Goal: Transaction & Acquisition: Purchase product/service

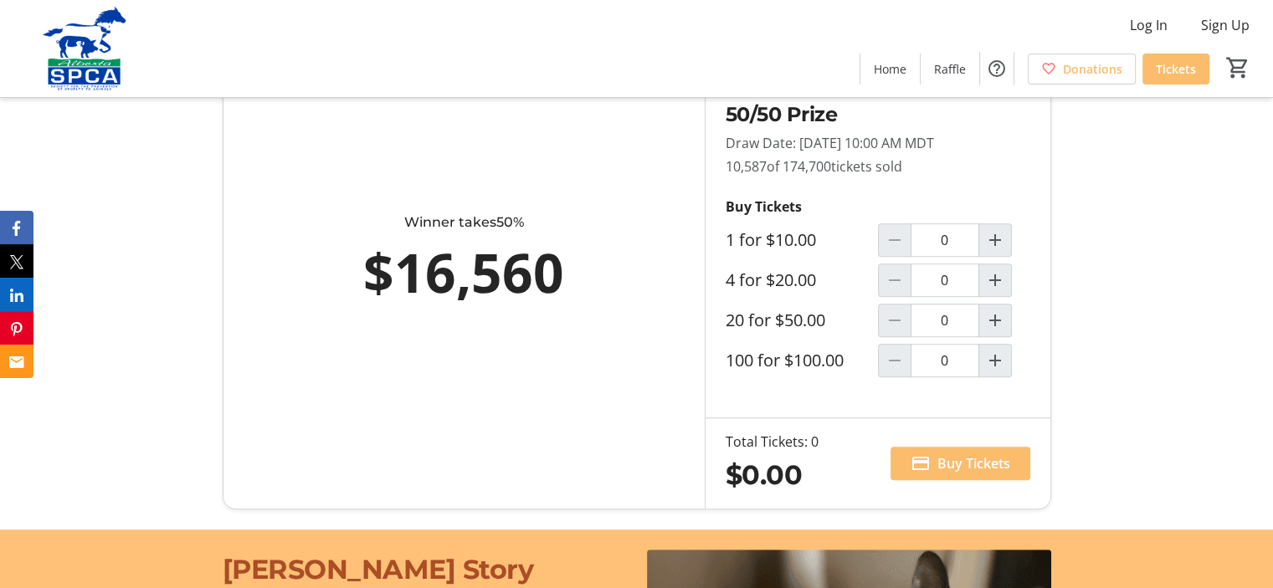
scroll to position [1004, 0]
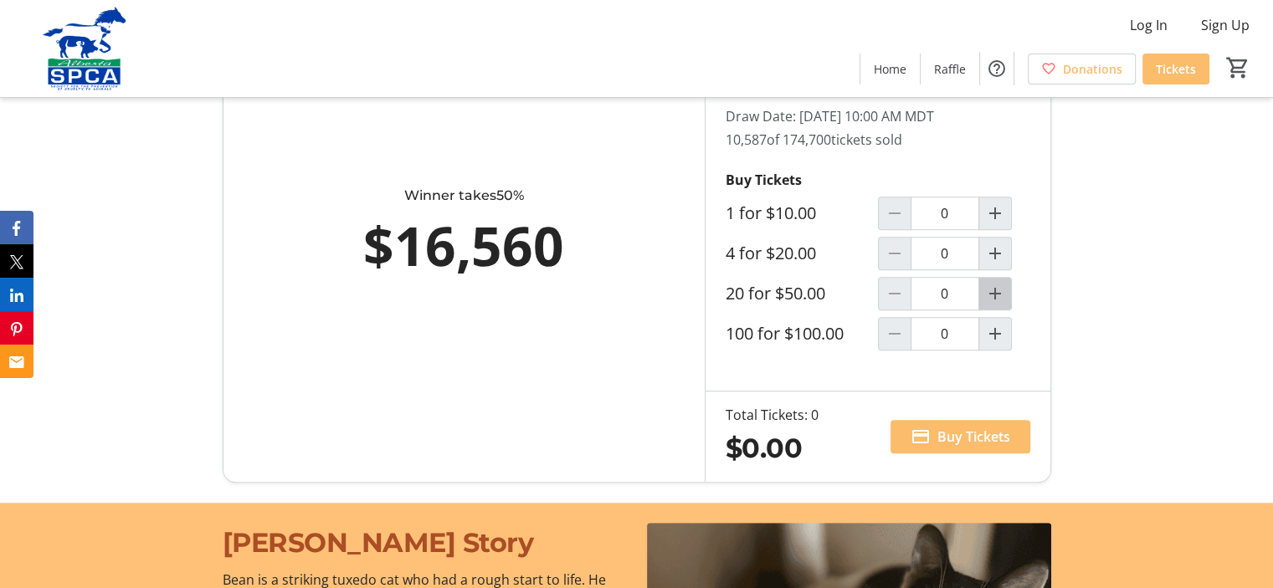
click at [999, 290] on mat-icon "Increment by one" at bounding box center [995, 294] width 20 height 20
type input "1"
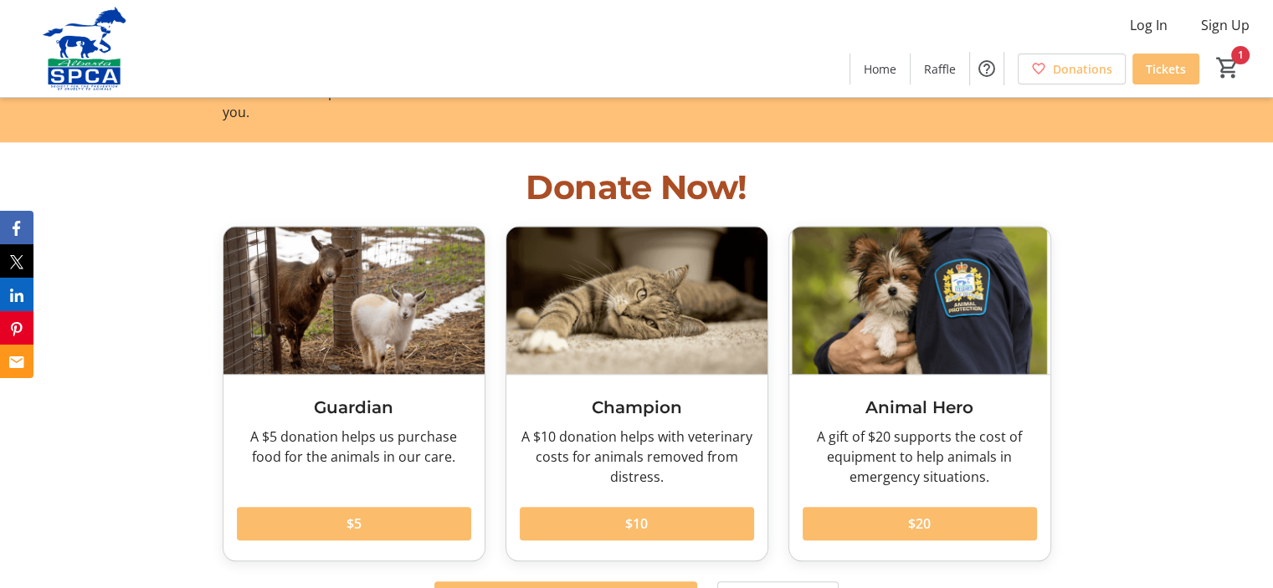
scroll to position [1757, 0]
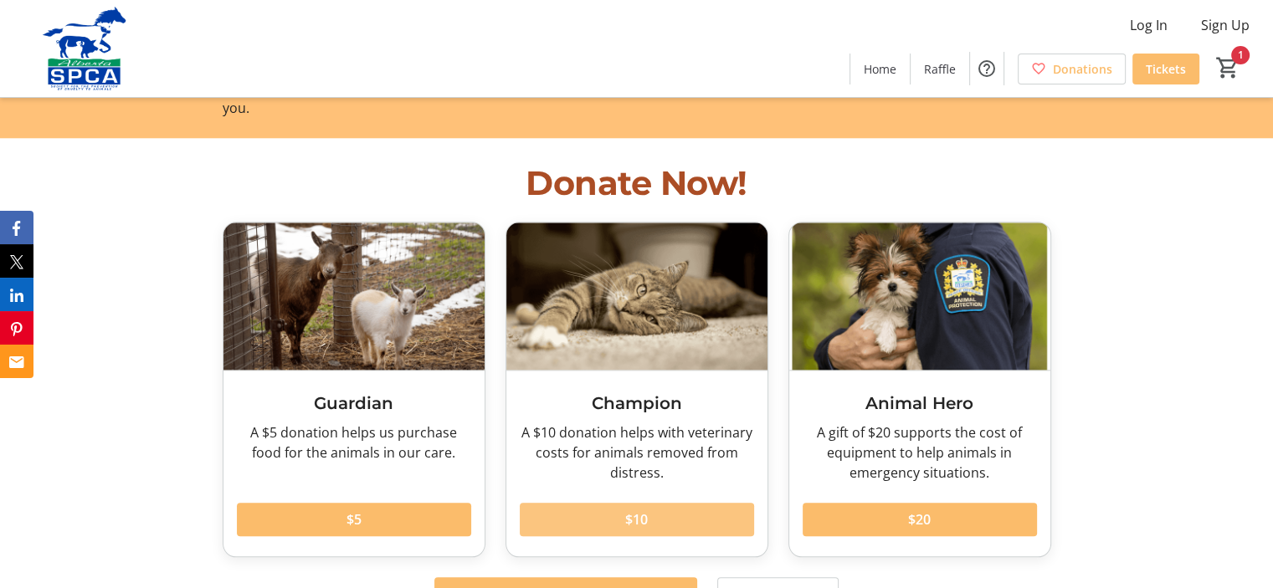
click at [614, 500] on span at bounding box center [637, 520] width 234 height 40
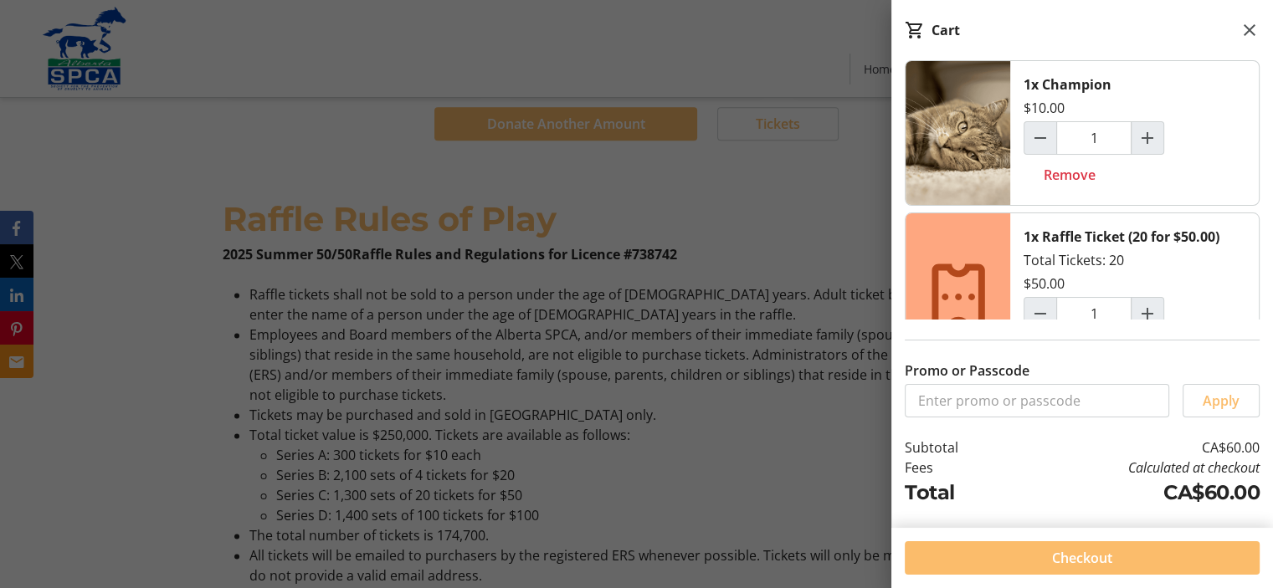
scroll to position [2260, 0]
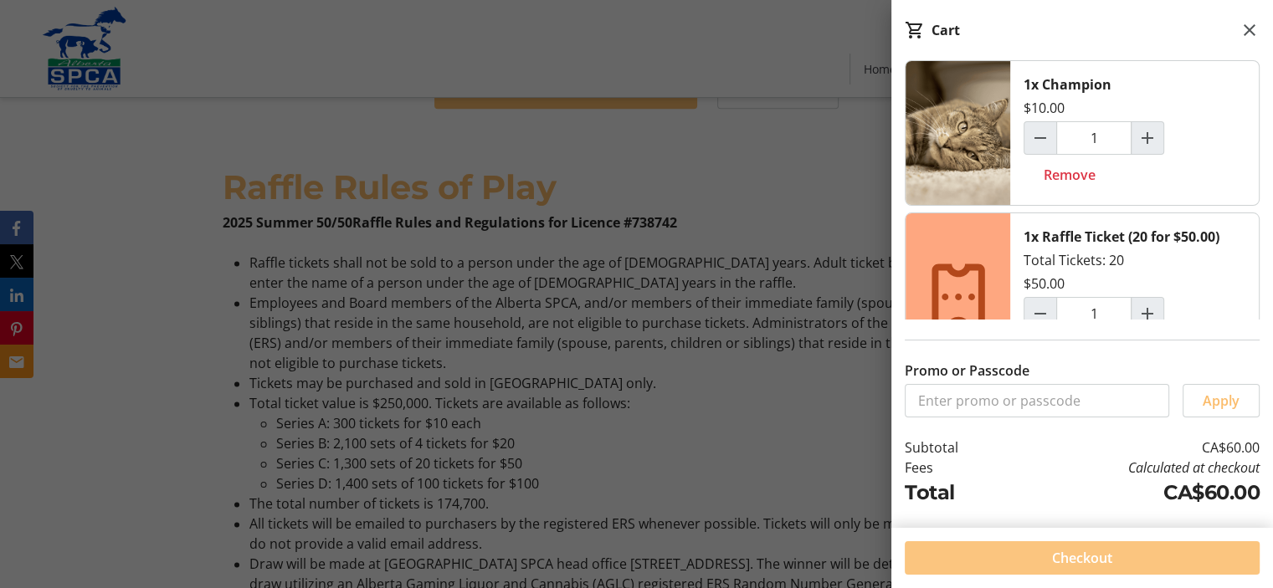
click at [1054, 563] on span "Checkout" at bounding box center [1082, 558] width 60 height 20
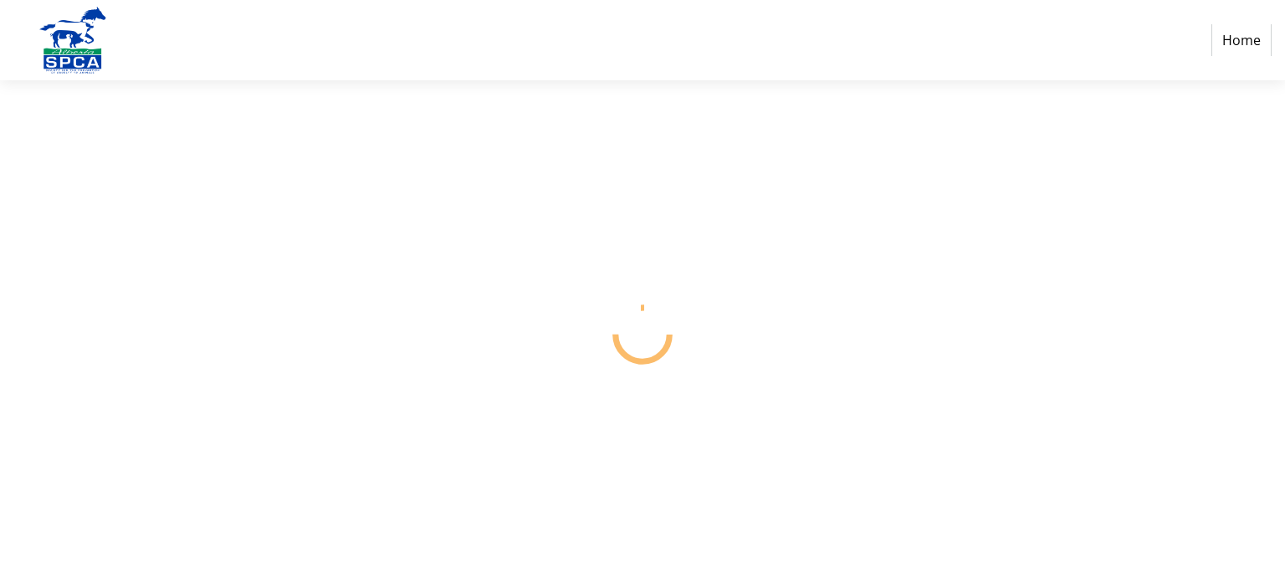
select select "CA"
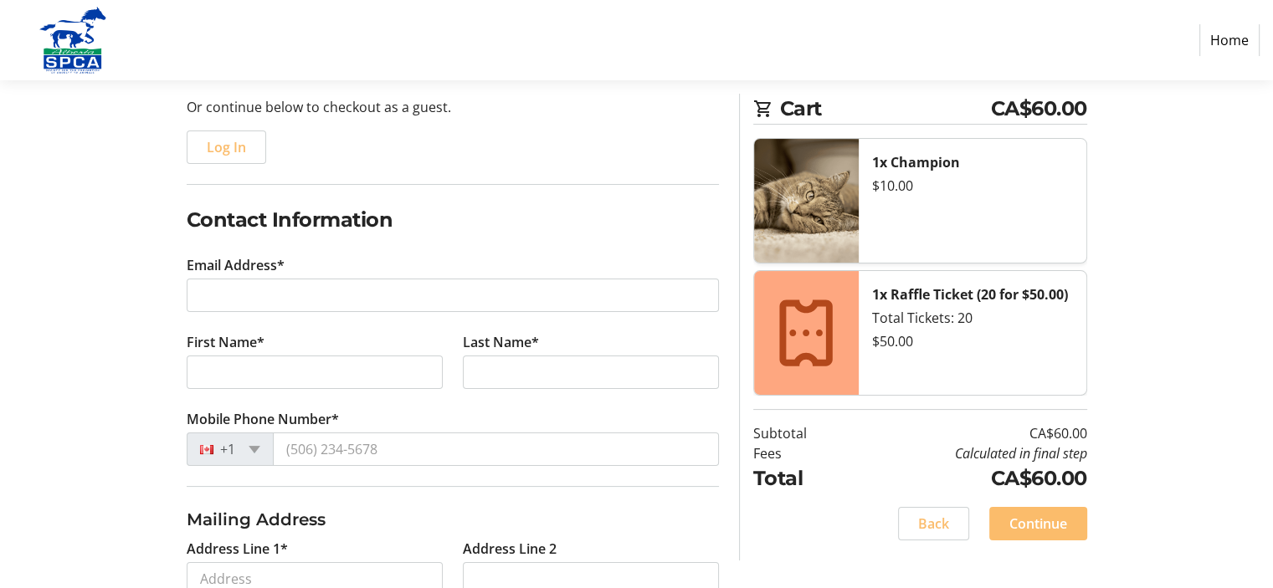
scroll to position [167, 0]
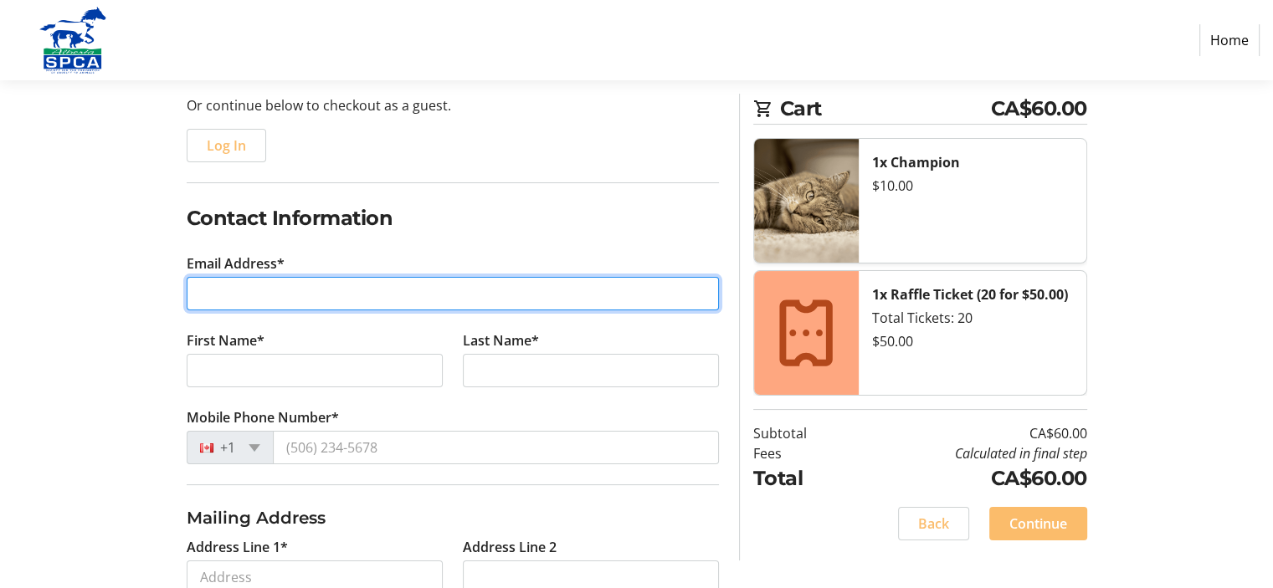
click at [268, 290] on input "Email Address*" at bounding box center [453, 293] width 532 height 33
type input "[EMAIL_ADDRESS][DOMAIN_NAME]"
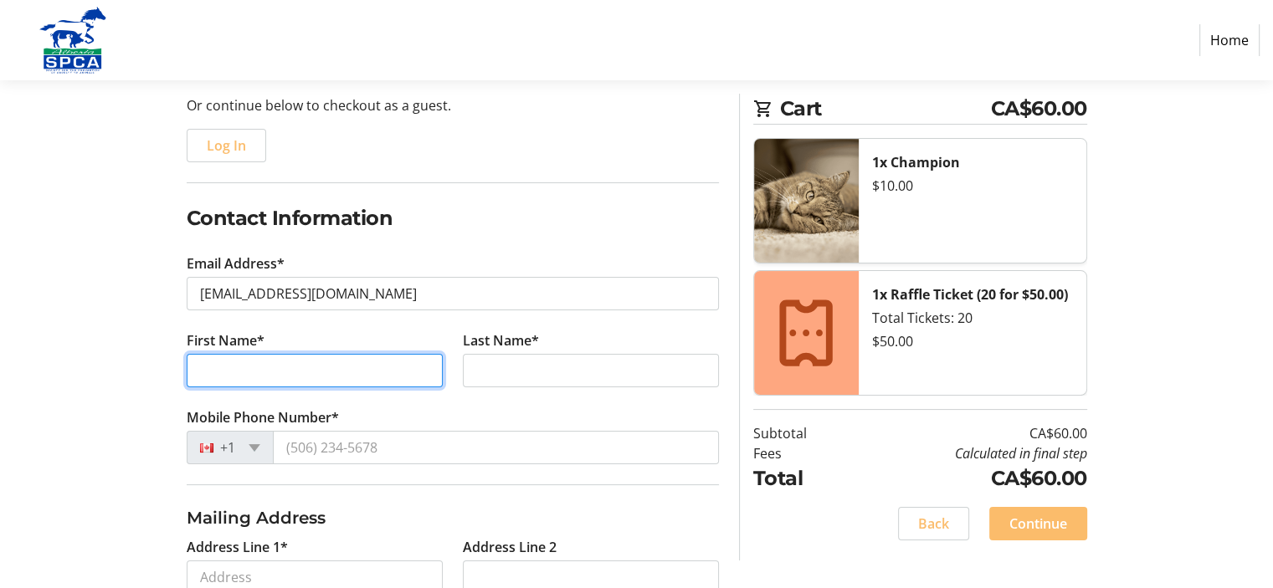
type input "[PERSON_NAME]"
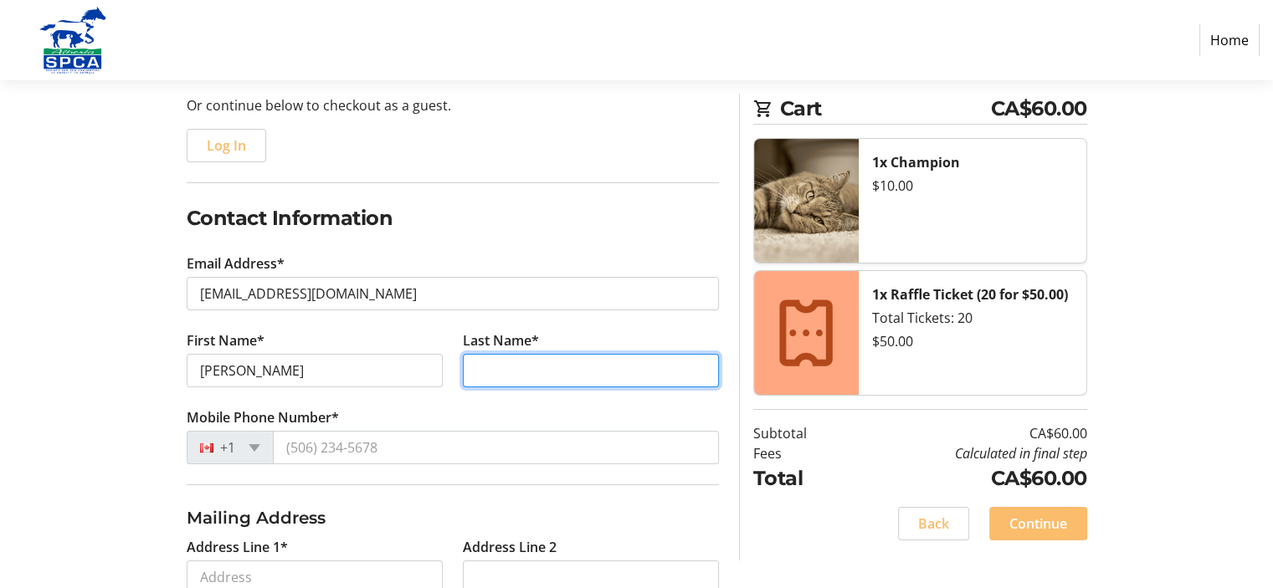
type input "bayduza"
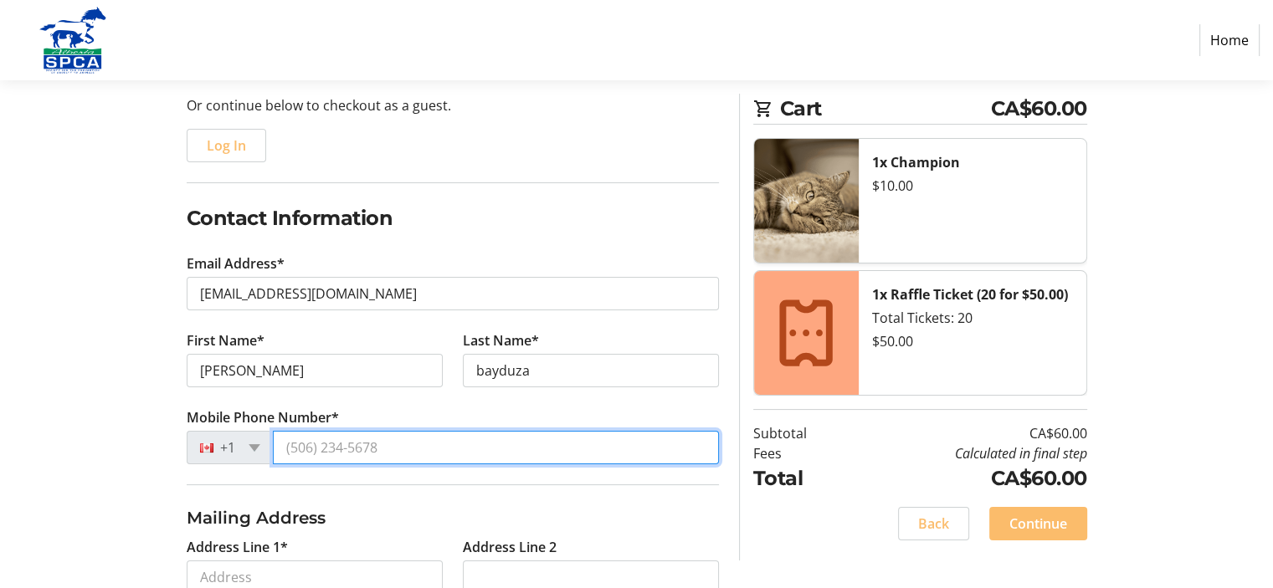
type input "[PHONE_NUMBER]"
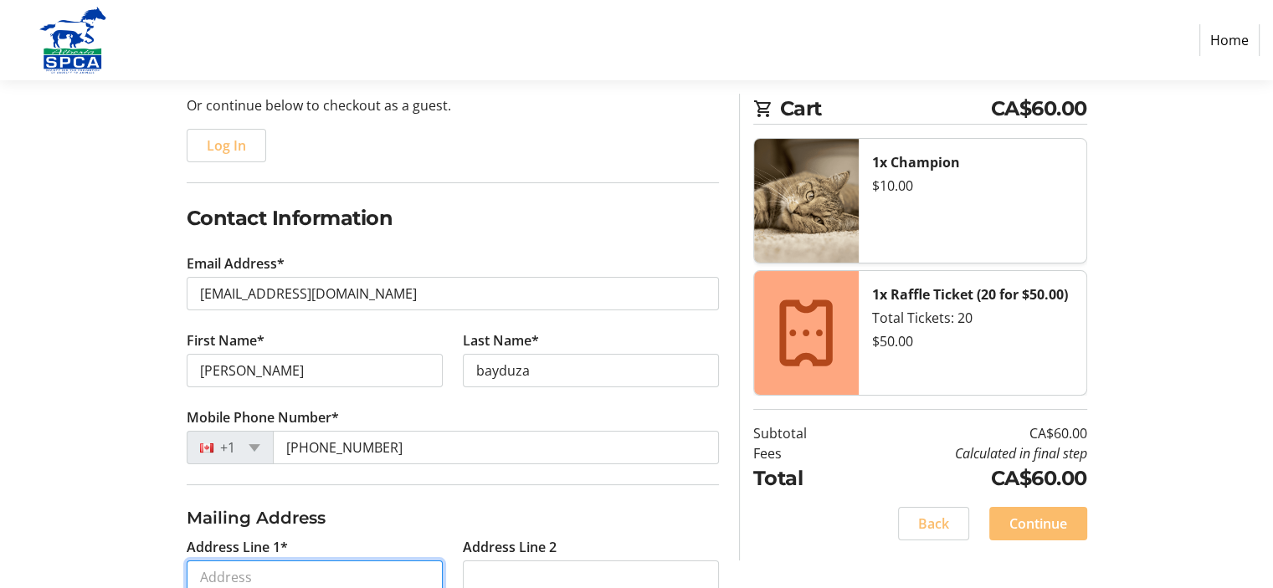
type input "[STREET_ADDRESS]"
type input "[GEOGRAPHIC_DATA]"
select select "AB"
type input "T6H 0A4"
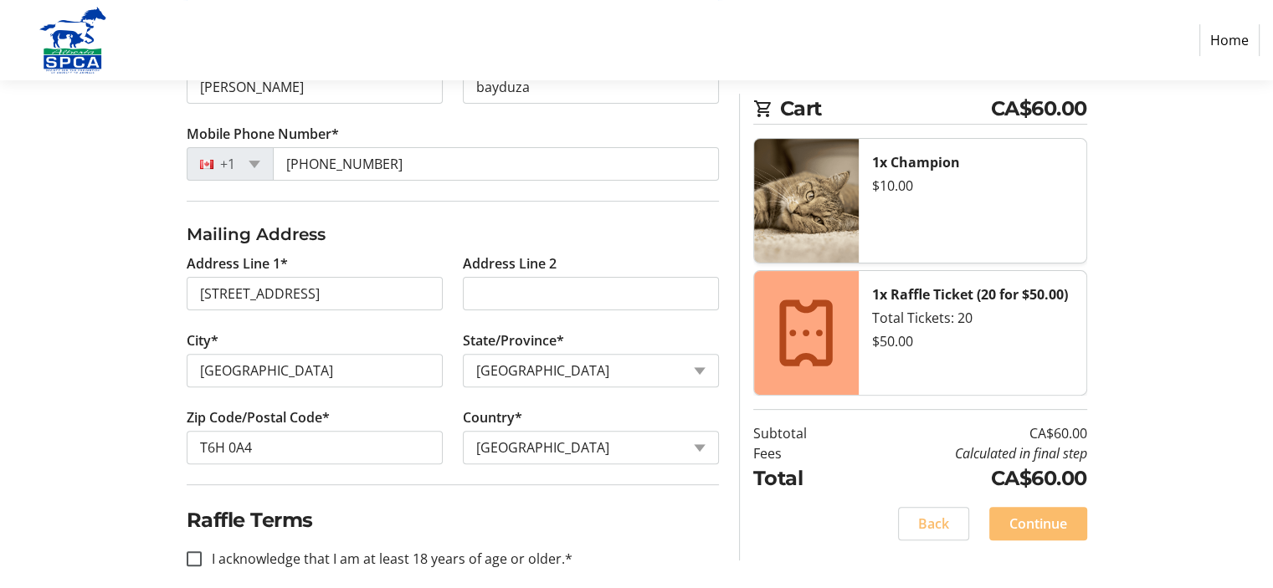
scroll to position [469, 0]
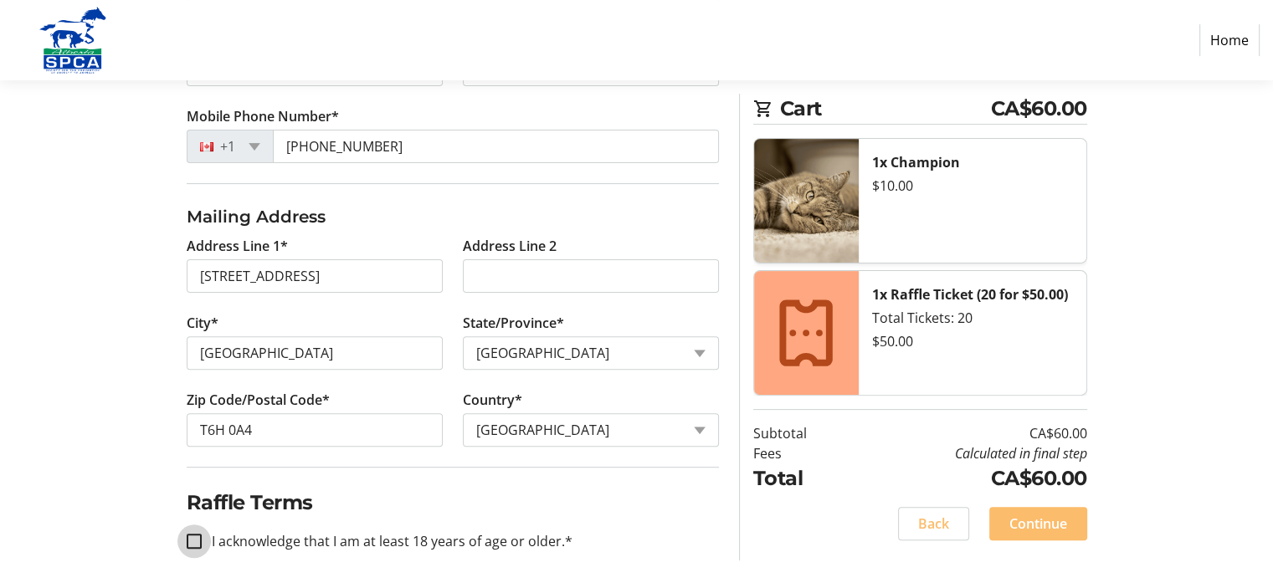
click at [188, 534] on input "I acknowledge that I am at least 18 years of age or older.*" at bounding box center [194, 541] width 15 height 15
checkbox input "true"
click at [1030, 525] on span "Continue" at bounding box center [1038, 524] width 58 height 20
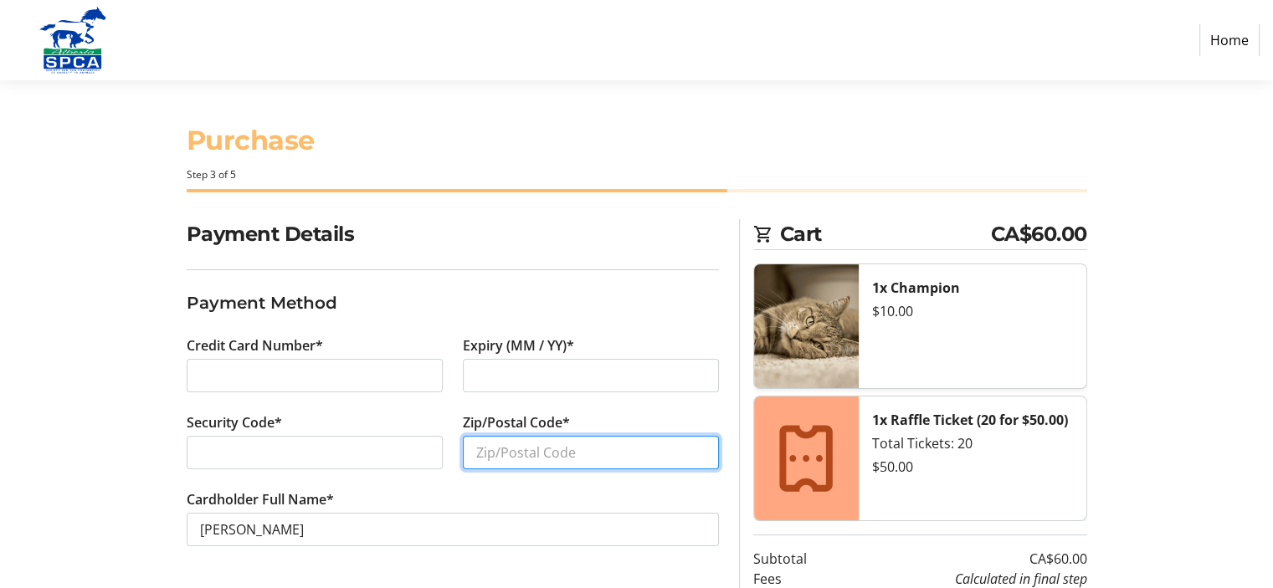
click at [528, 455] on input "Zip/Postal Code*" at bounding box center [591, 452] width 256 height 33
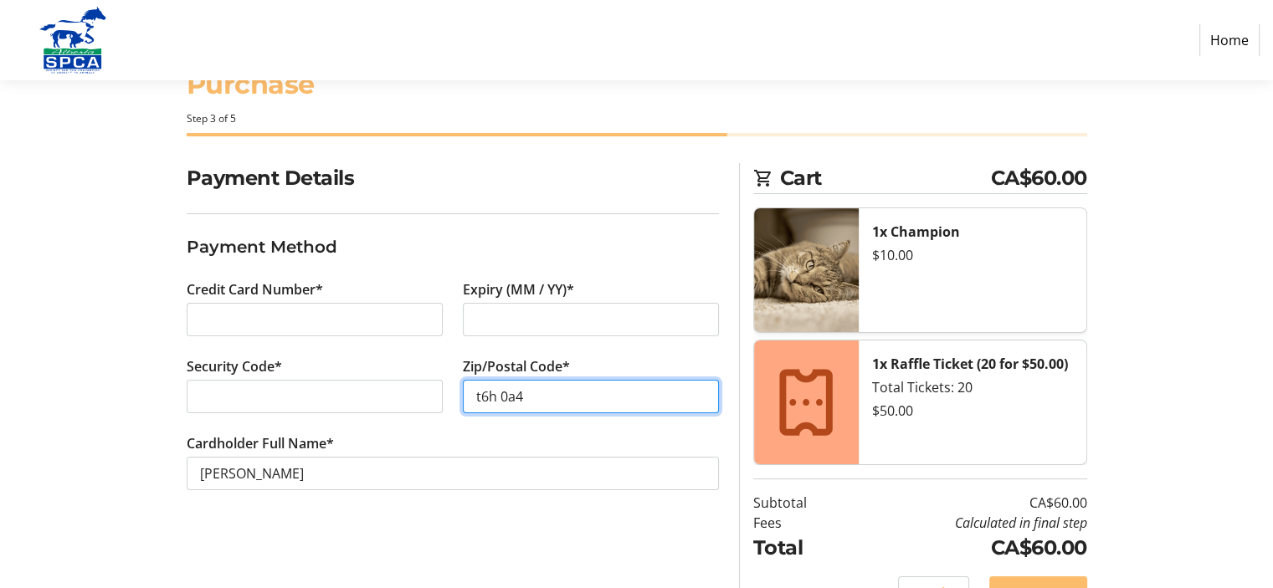
scroll to position [97, 0]
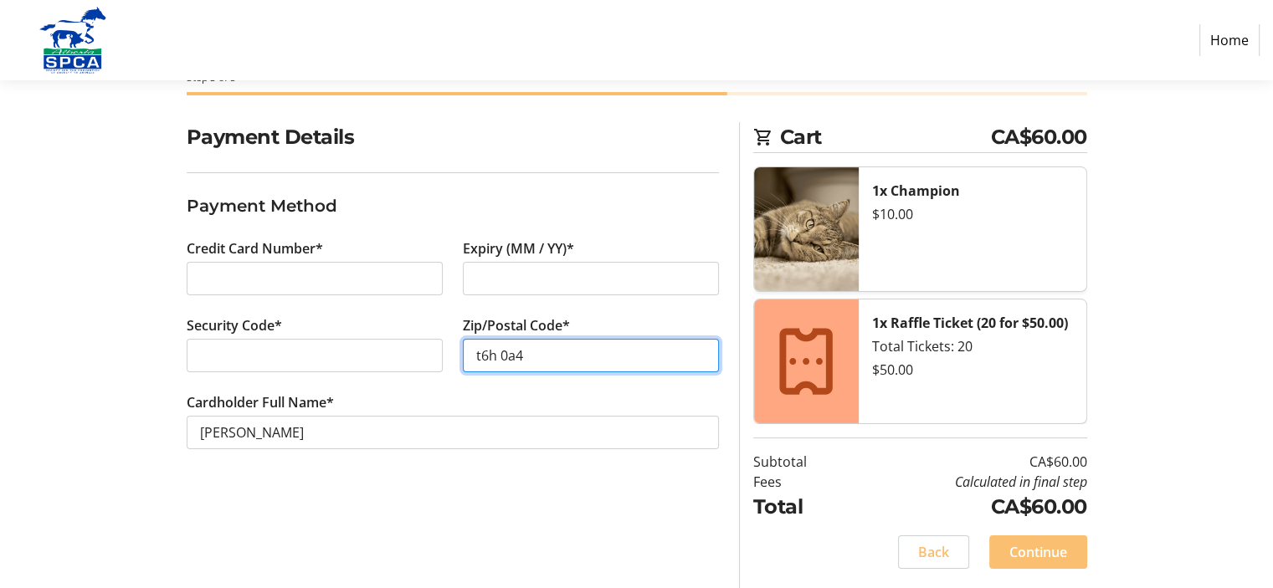
type input "t6h 0a4"
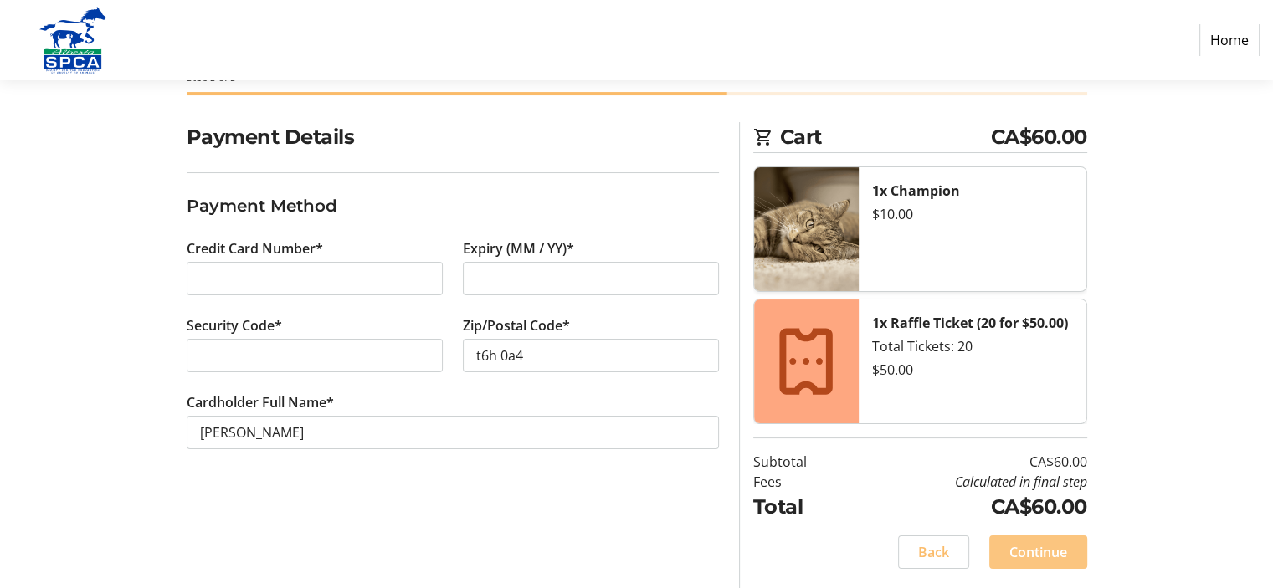
click at [1041, 551] on span "Continue" at bounding box center [1038, 552] width 58 height 20
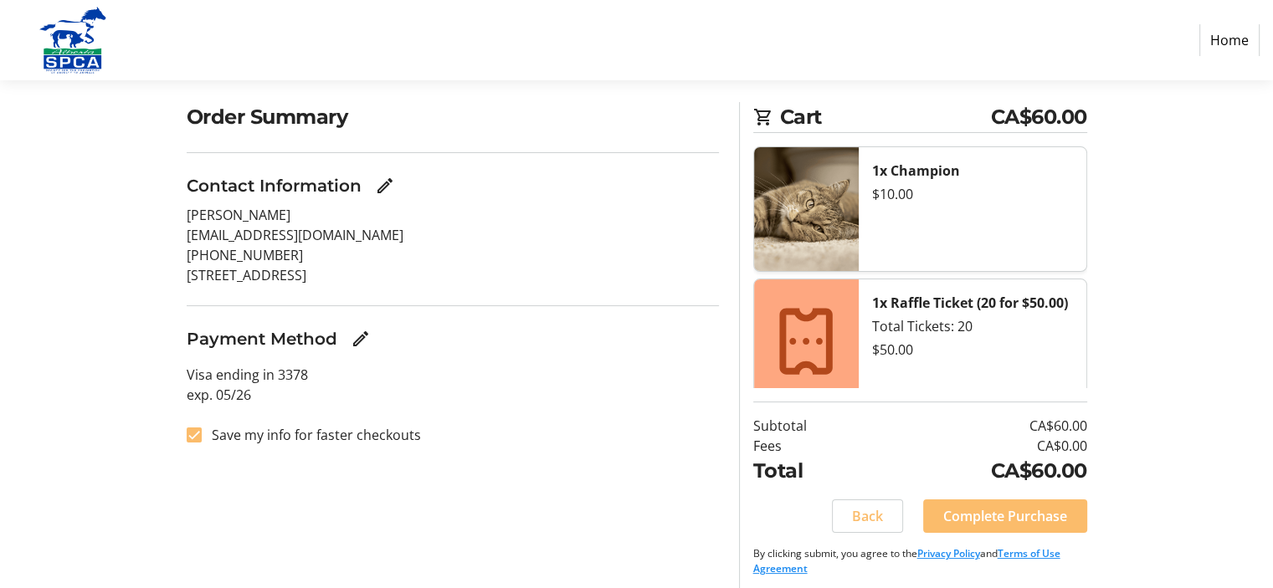
scroll to position [126, 0]
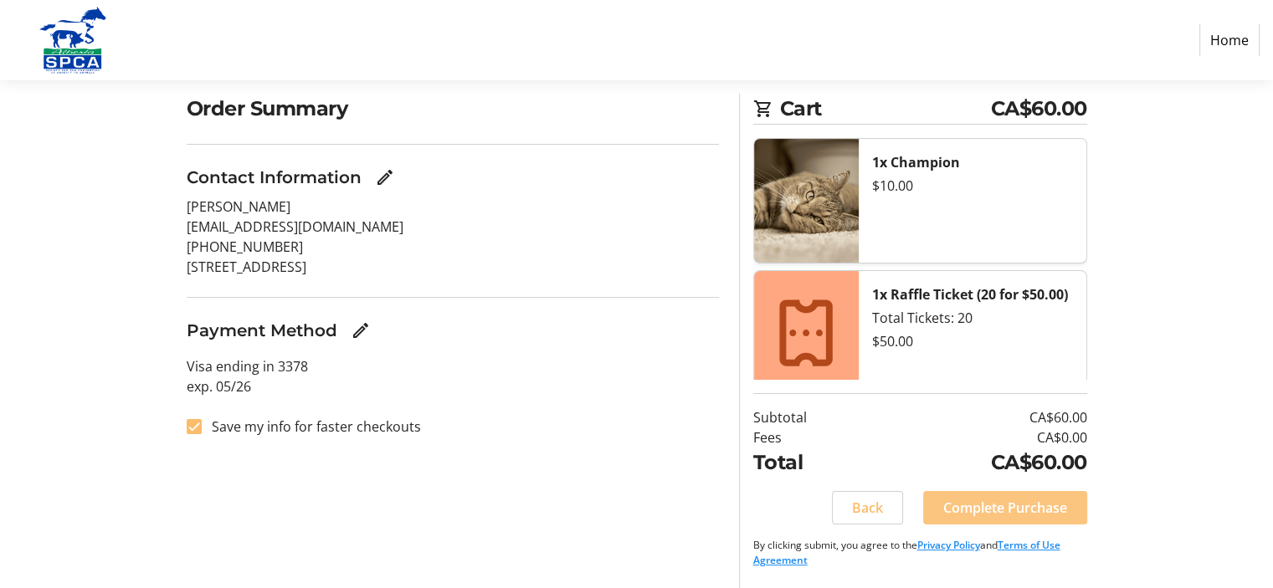
click at [981, 509] on span "Complete Purchase" at bounding box center [1005, 508] width 124 height 20
